Goal: Task Accomplishment & Management: Use online tool/utility

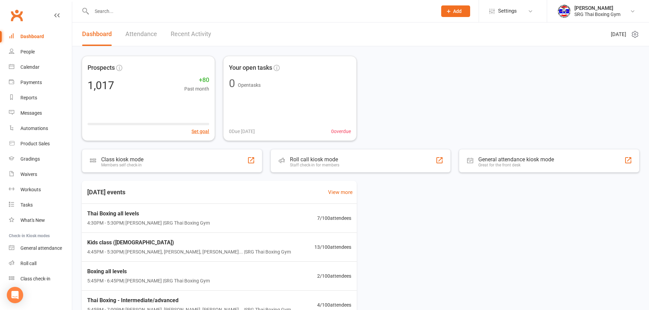
click at [170, 10] on input "text" at bounding box center [261, 11] width 343 height 10
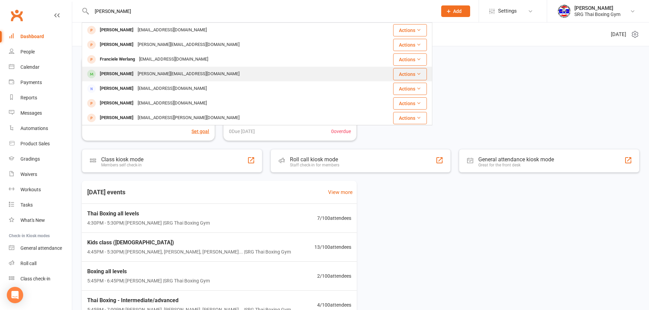
type input "[PERSON_NAME]"
click at [206, 78] on div "Francesco Ghisu [EMAIL_ADDRESS][DOMAIN_NAME]" at bounding box center [225, 74] width 286 height 14
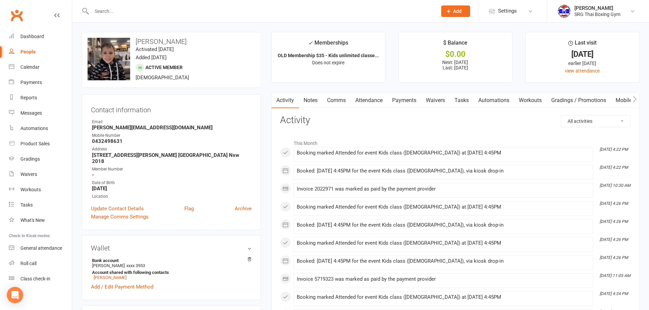
drag, startPoint x: 417, startPoint y: 96, endPoint x: 450, endPoint y: 102, distance: 33.2
click at [418, 96] on link "Payments" at bounding box center [405, 101] width 34 height 16
click at [0, 0] on div "Loading" at bounding box center [0, 0] width 0 height 0
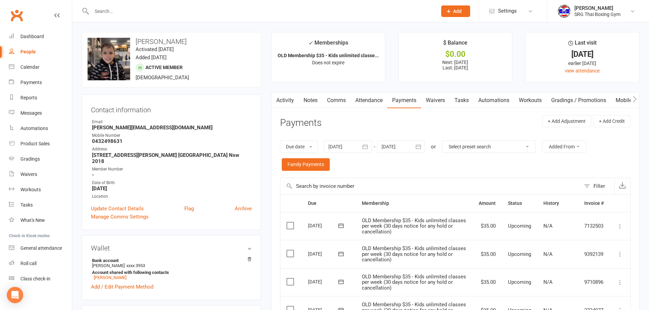
click at [432, 103] on link "Waivers" at bounding box center [435, 101] width 29 height 16
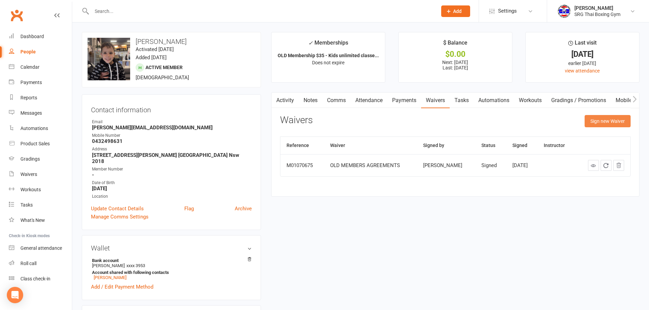
click at [604, 121] on button "Sign new Waiver" at bounding box center [608, 121] width 46 height 12
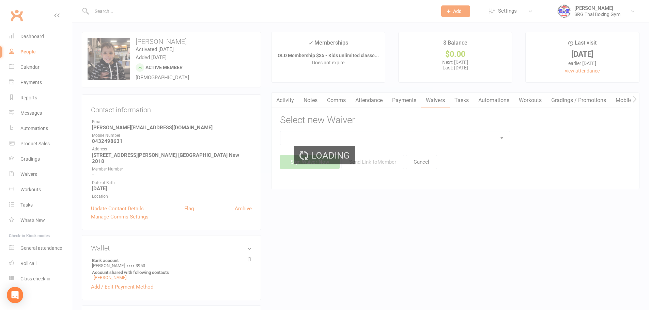
click at [347, 123] on div "Loading" at bounding box center [324, 155] width 649 height 310
click at [349, 137] on div "Loading" at bounding box center [324, 155] width 649 height 310
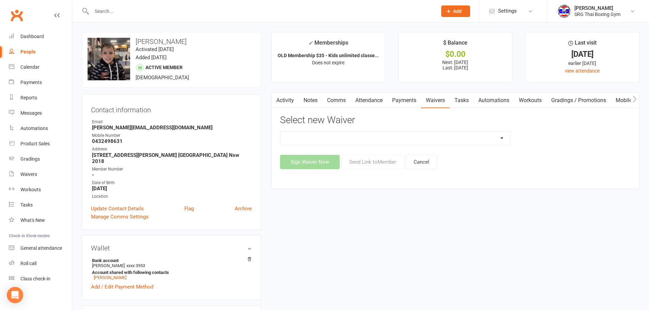
click at [349, 137] on select "Membership agreement Membership cancellation form Membership hold form New paym…" at bounding box center [396, 139] width 230 height 14
select select "12440"
click at [281, 132] on select "Membership agreement Membership cancellation form Membership hold form New paym…" at bounding box center [396, 139] width 230 height 14
click at [367, 170] on div "Activity Notes Comms Attendance Payments Waivers Tasks Automations Workouts Gra…" at bounding box center [455, 140] width 368 height 97
click at [372, 166] on button "Send Link to Member" at bounding box center [373, 162] width 63 height 14
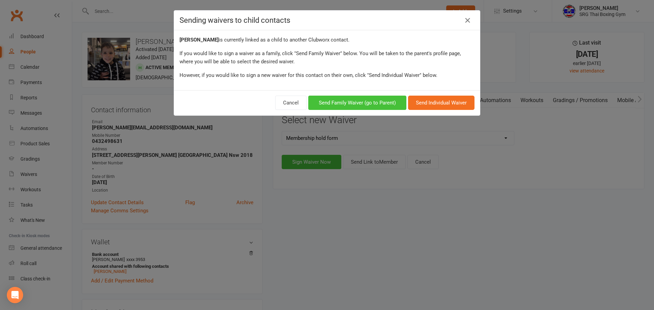
click at [384, 104] on button "Send Family Waiver (go to Parent)" at bounding box center [357, 103] width 98 height 14
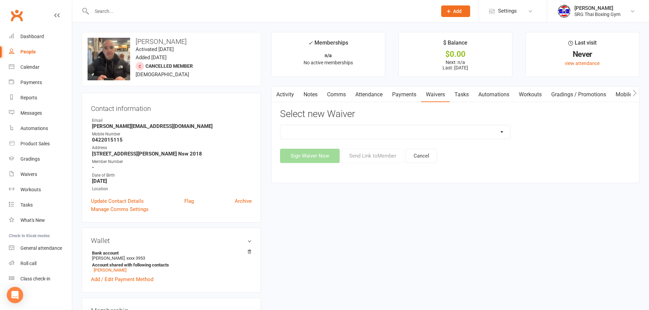
click at [344, 133] on select "Membership agreement Membership cancellation form Membership hold form New paym…" at bounding box center [396, 132] width 230 height 14
select select "12440"
click at [281, 125] on select "Membership agreement Membership cancellation form Membership hold form New paym…" at bounding box center [396, 132] width 230 height 14
click at [360, 157] on button "Send Link to Member" at bounding box center [373, 156] width 63 height 14
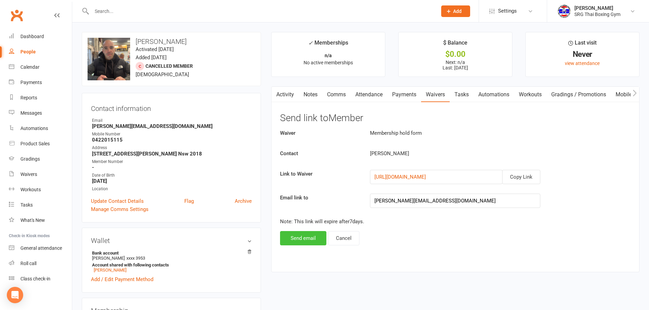
click at [307, 241] on button "Send email" at bounding box center [303, 238] width 46 height 14
